Goal: Information Seeking & Learning: Learn about a topic

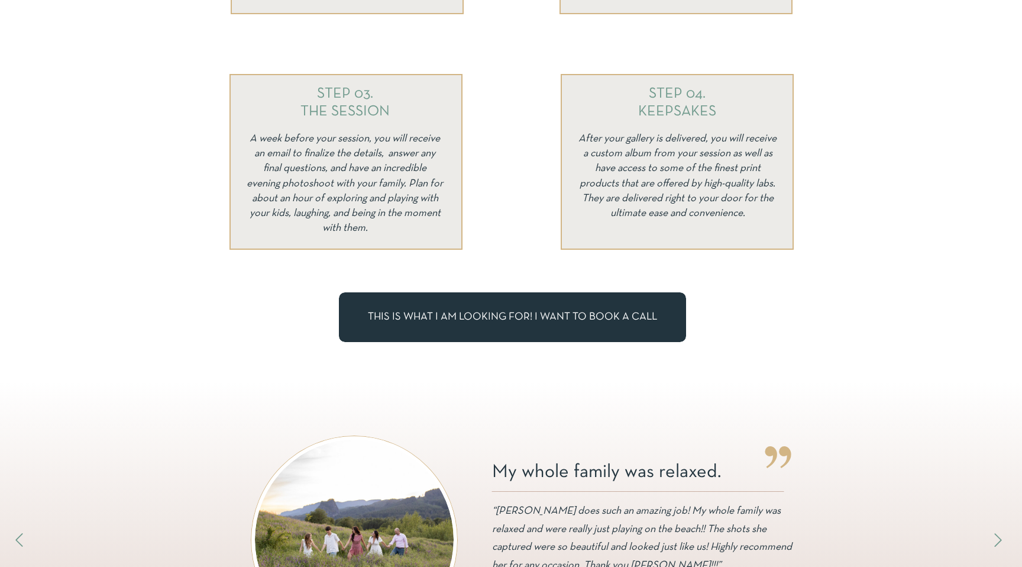
scroll to position [627, 0]
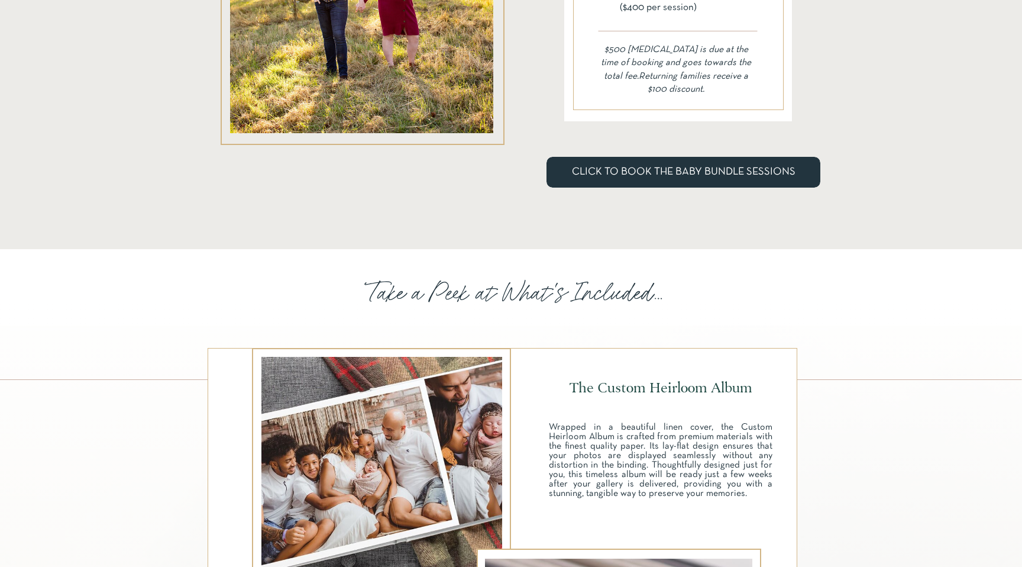
scroll to position [3958, 0]
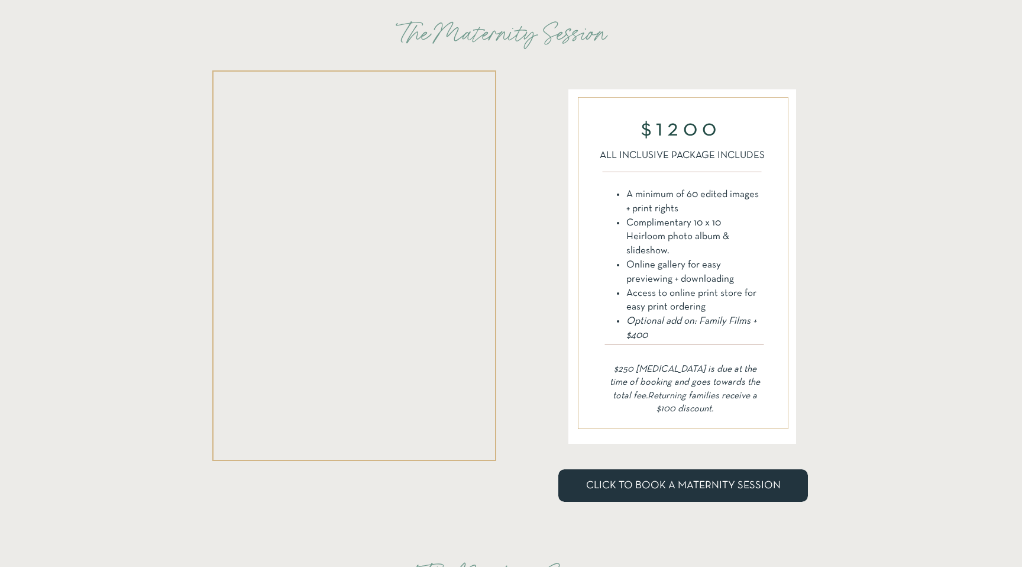
scroll to position [2458, 0]
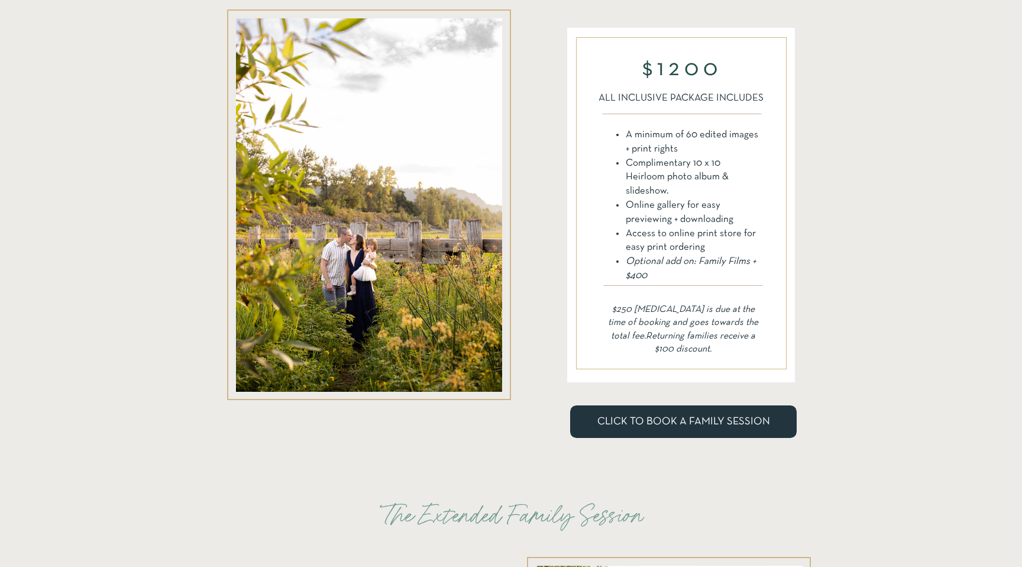
scroll to position [1509, 0]
